Goal: Use online tool/utility

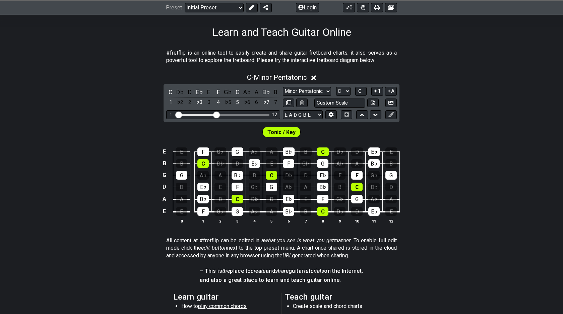
scroll to position [102, 0]
click option "D" at bounding box center [0, 0] width 0 height 0
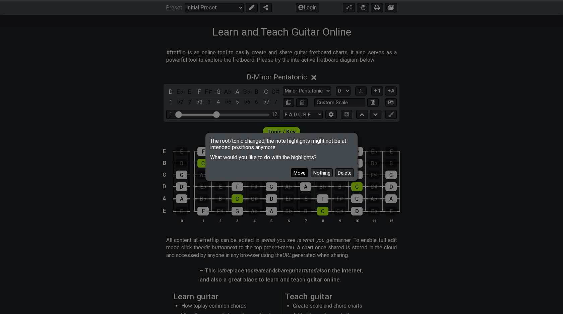
click at [305, 174] on button "Move" at bounding box center [299, 172] width 17 height 9
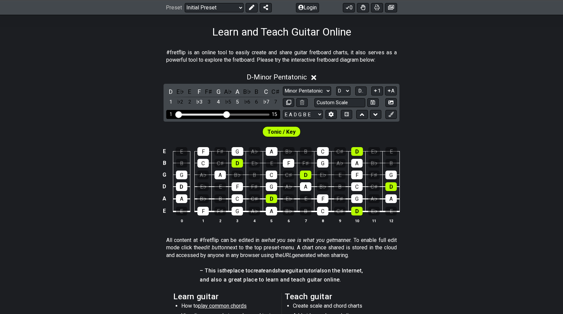
drag, startPoint x: 217, startPoint y: 114, endPoint x: 225, endPoint y: 114, distance: 8.0
click at [225, 114] on input "Visible fret range" at bounding box center [223, 114] width 95 height 0
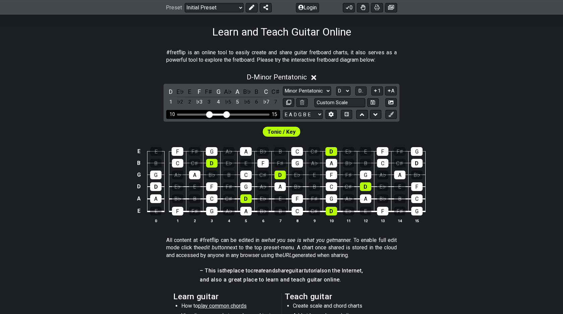
drag, startPoint x: 181, startPoint y: 113, endPoint x: 209, endPoint y: 113, distance: 27.5
click at [209, 114] on input "Visible fret range" at bounding box center [223, 114] width 95 height 0
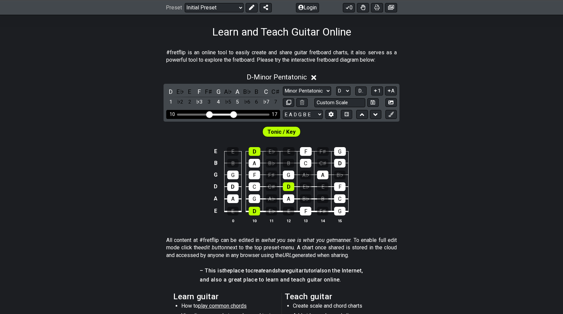
drag, startPoint x: 227, startPoint y: 113, endPoint x: 233, endPoint y: 113, distance: 5.7
click at [233, 114] on input "Visible fret range" at bounding box center [223, 114] width 95 height 0
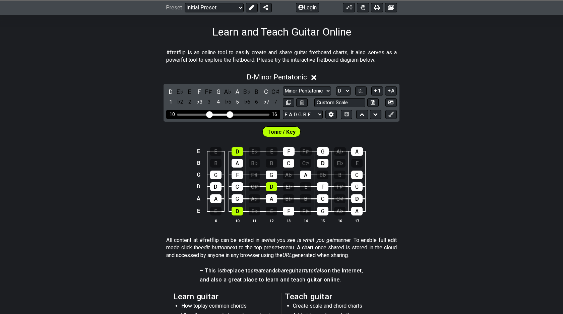
click at [230, 114] on input "Visible fret range" at bounding box center [223, 114] width 95 height 0
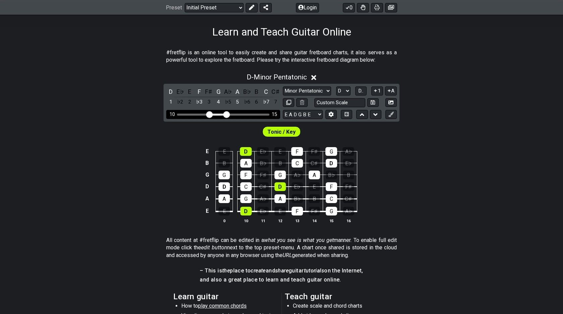
click at [227, 114] on input "Visible fret range" at bounding box center [223, 114] width 95 height 0
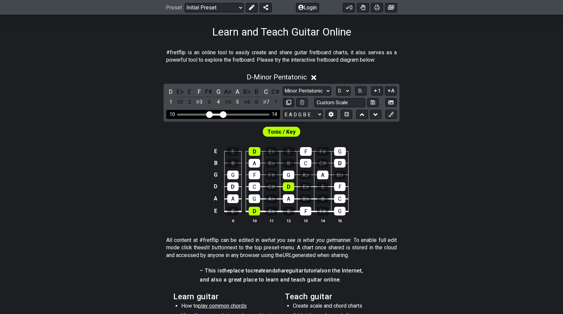
drag, startPoint x: 227, startPoint y: 113, endPoint x: 222, endPoint y: 113, distance: 5.0
click at [222, 114] on input "Visible fret range" at bounding box center [223, 114] width 95 height 0
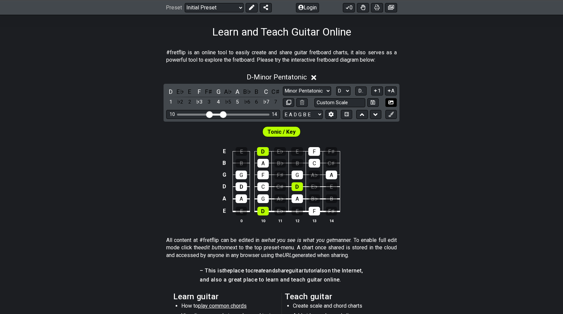
click at [389, 98] on button at bounding box center [390, 102] width 11 height 9
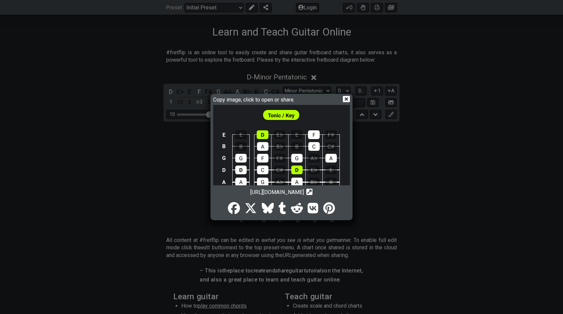
scroll to position [32, 0]
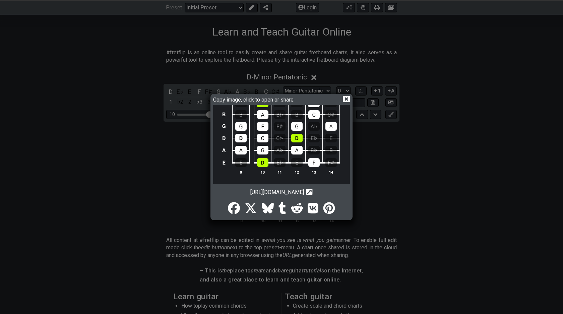
click at [313, 135] on img at bounding box center [281, 128] width 137 height 111
click at [347, 98] on icon at bounding box center [346, 98] width 7 height 7
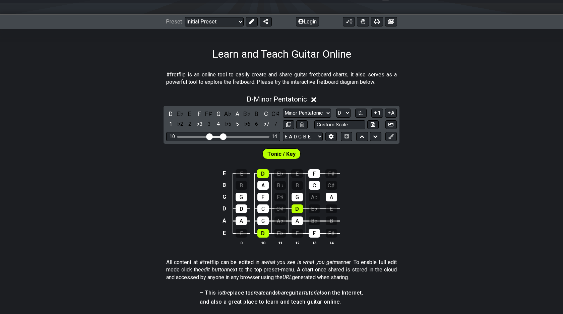
scroll to position [72, 0]
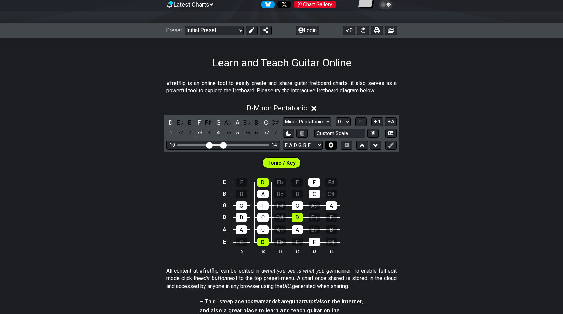
click at [332, 145] on icon at bounding box center [330, 144] width 5 height 5
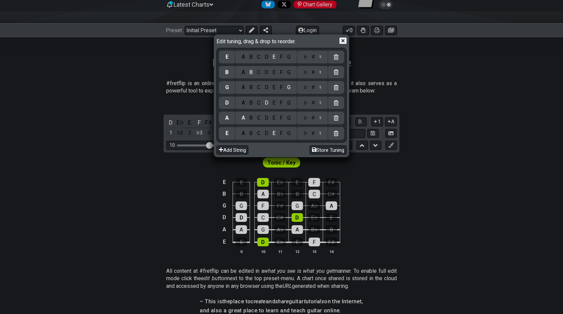
click at [341, 38] on icon at bounding box center [342, 41] width 7 height 6
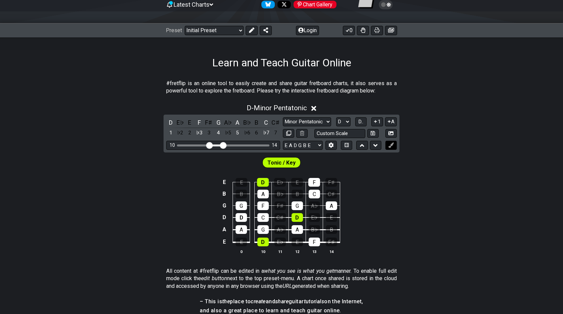
click at [389, 145] on icon at bounding box center [390, 144] width 5 height 5
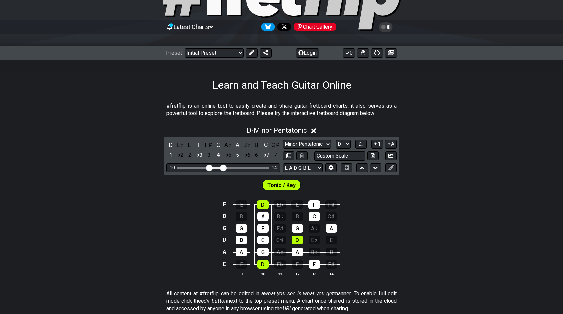
scroll to position [50, 0]
click at [388, 28] on icon at bounding box center [386, 27] width 6 height 6
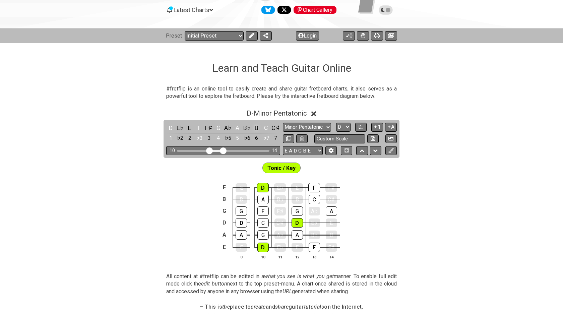
scroll to position [68, 0]
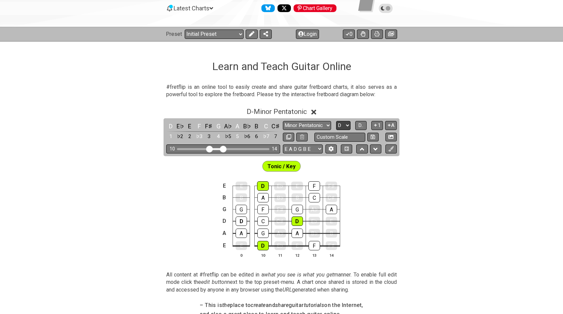
select select "E"
click option "E" at bounding box center [0, 0] width 0 height 0
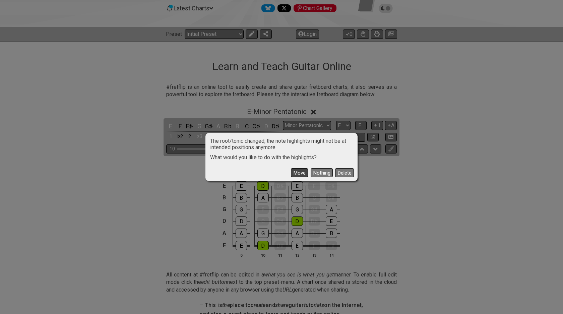
click at [304, 175] on button "Move" at bounding box center [299, 172] width 17 height 9
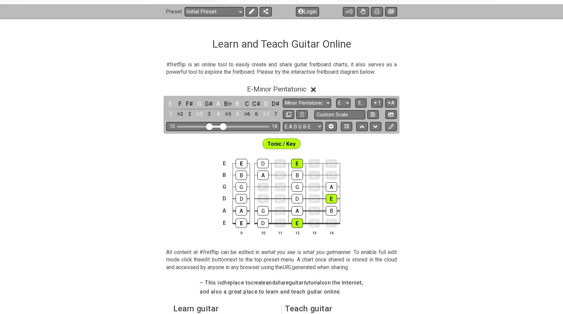
scroll to position [91, 0]
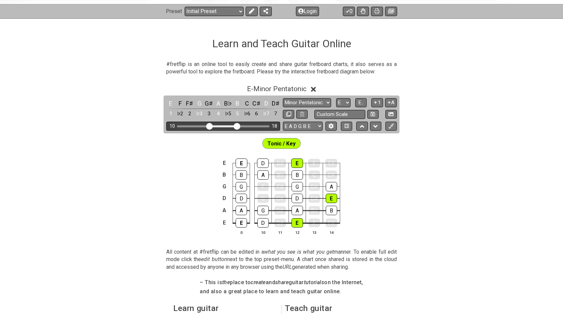
drag, startPoint x: 225, startPoint y: 127, endPoint x: 236, endPoint y: 126, distance: 10.7
click at [236, 126] on input "Visible fret range" at bounding box center [223, 126] width 95 height 0
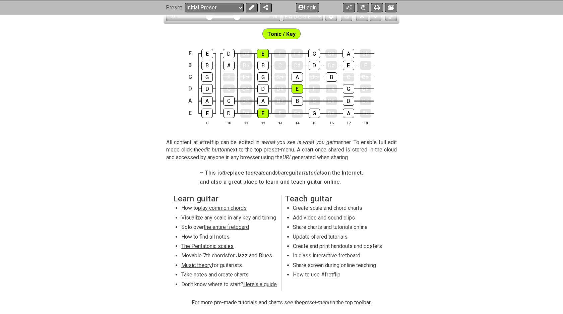
scroll to position [209, 0]
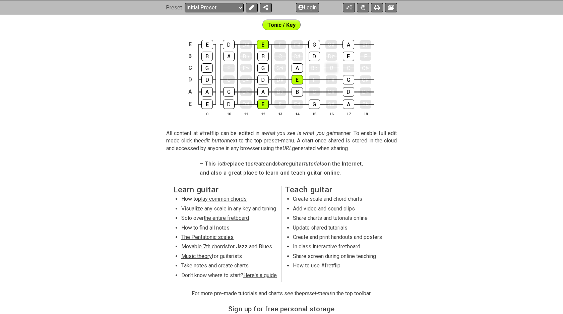
click at [332, 69] on div "B" at bounding box center [331, 68] width 11 height 9
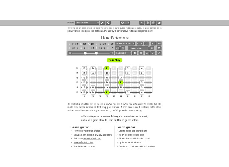
scroll to position [131, 0]
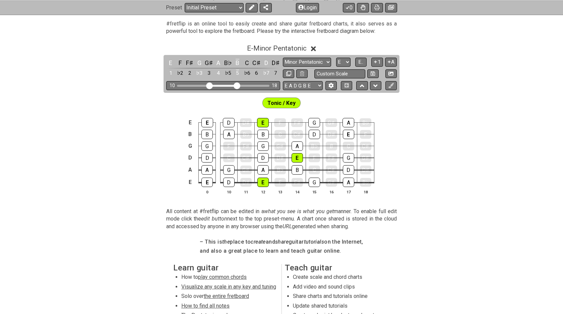
click at [490, 162] on div "E E D D♯ E F F♯ G G♯ A B♭ B B A B♭ B C C♯ D D♯ E F G G F F♯ G G♯ A B♭ B C C♯ D …" at bounding box center [281, 157] width 563 height 94
